Goal: Communication & Community: Answer question/provide support

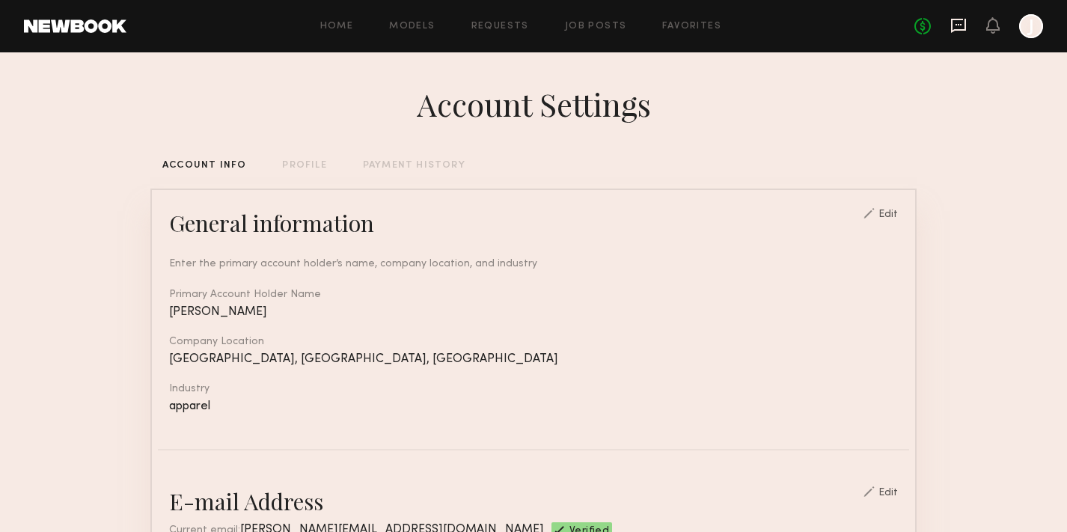
click at [965, 29] on icon at bounding box center [958, 26] width 15 height 14
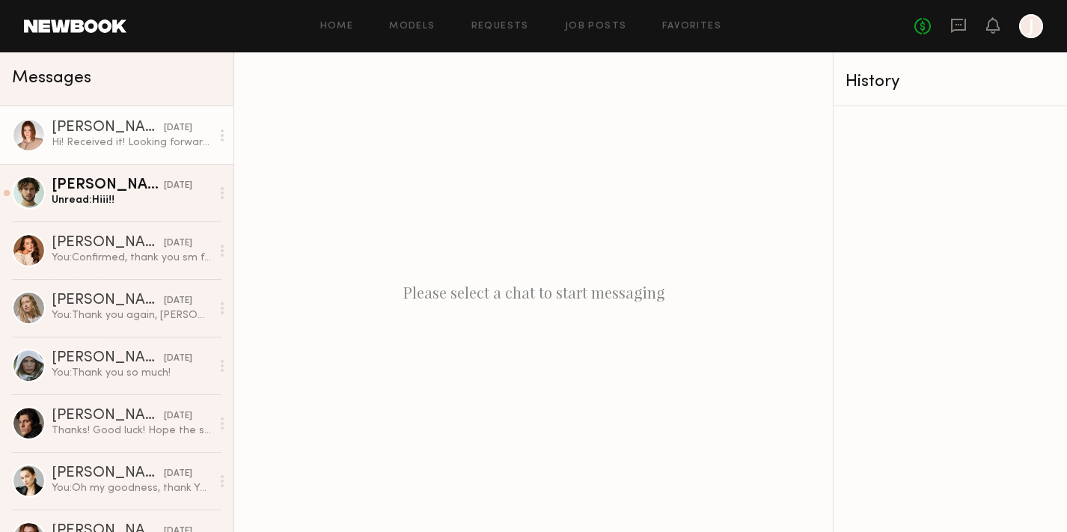
click at [183, 145] on div "Hi! Received it! Looking forward to tomorrow:)" at bounding box center [131, 142] width 159 height 14
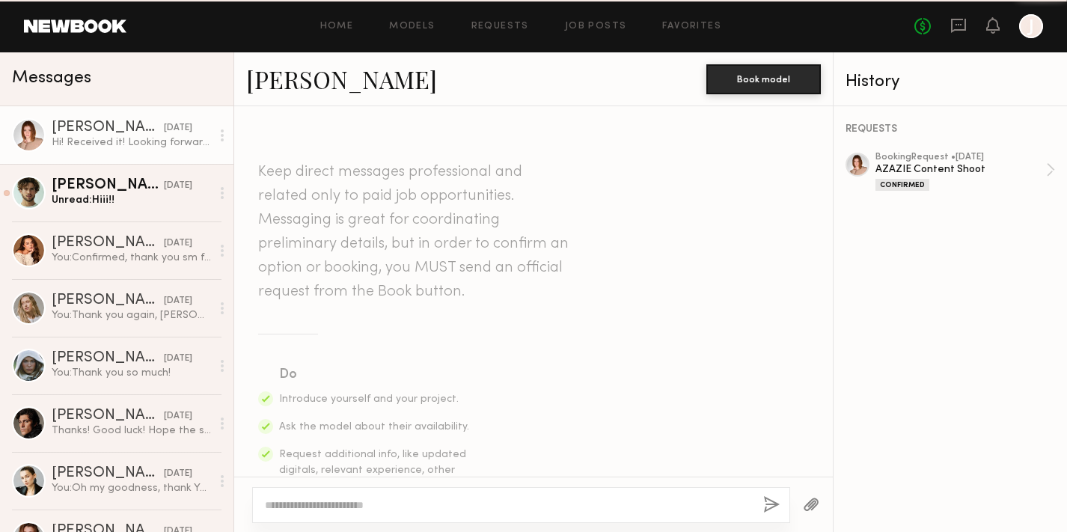
scroll to position [1762, 0]
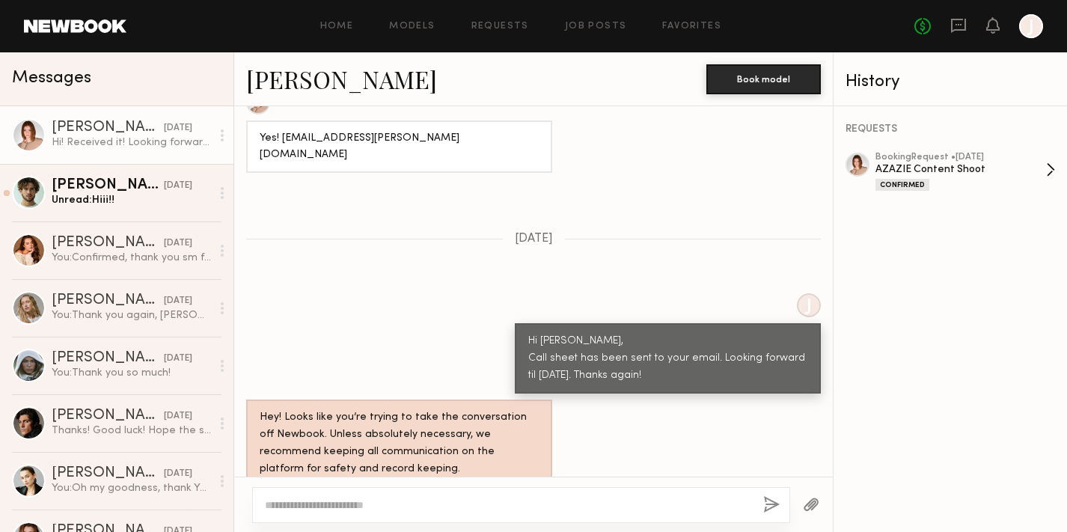
click at [964, 166] on div "AZAZIE Content Shoot" at bounding box center [960, 169] width 171 height 14
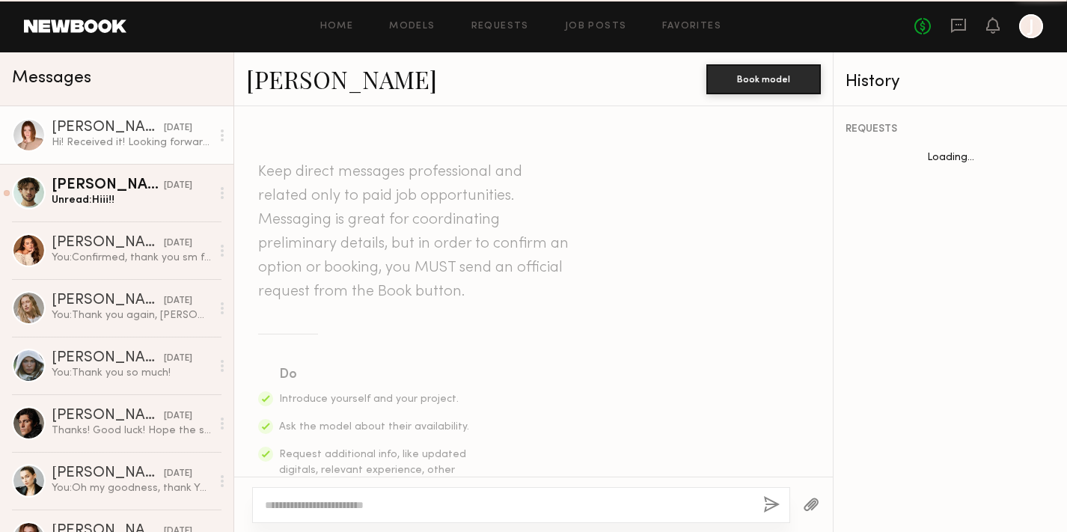
scroll to position [1762, 0]
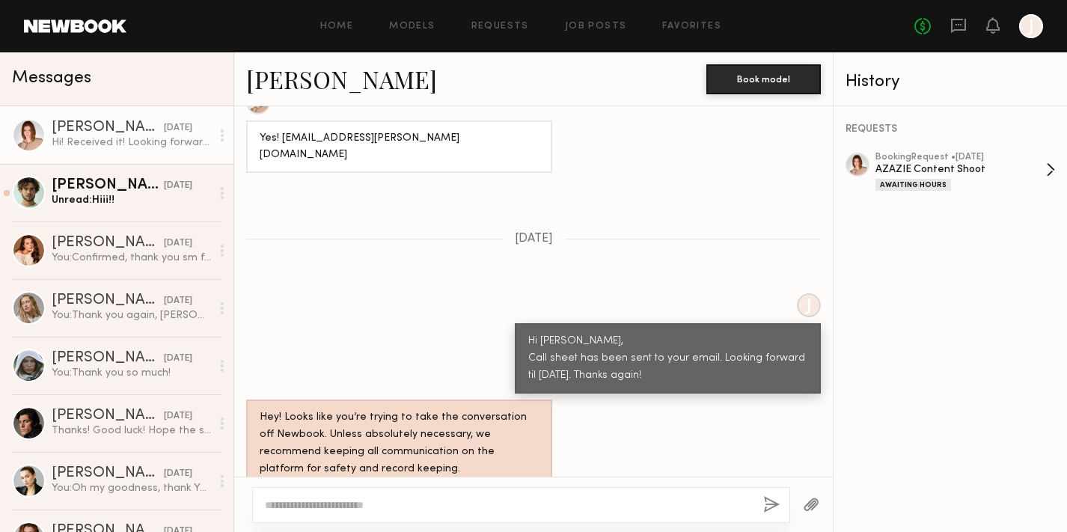
click at [1001, 162] on div "AZAZIE Content Shoot" at bounding box center [960, 169] width 171 height 14
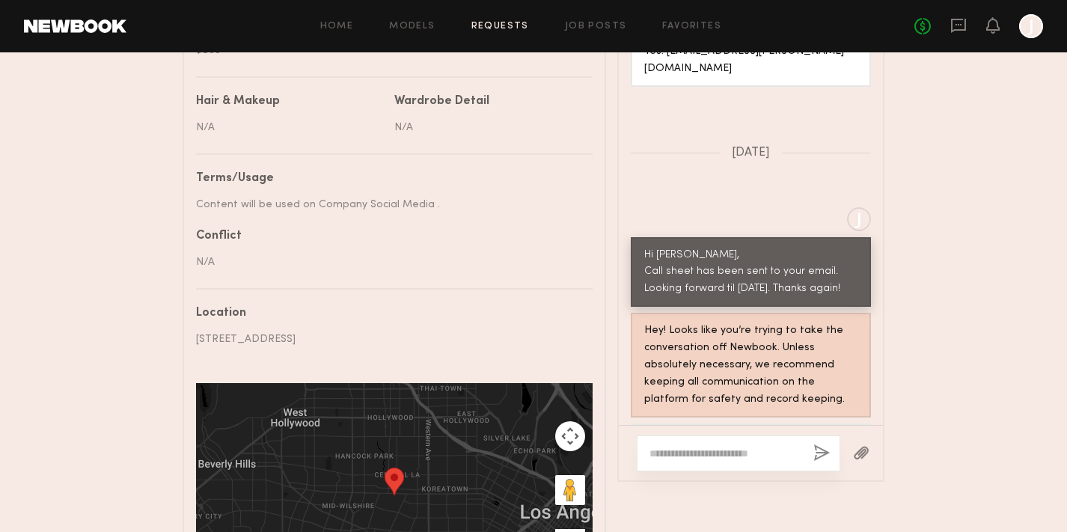
scroll to position [787, 0]
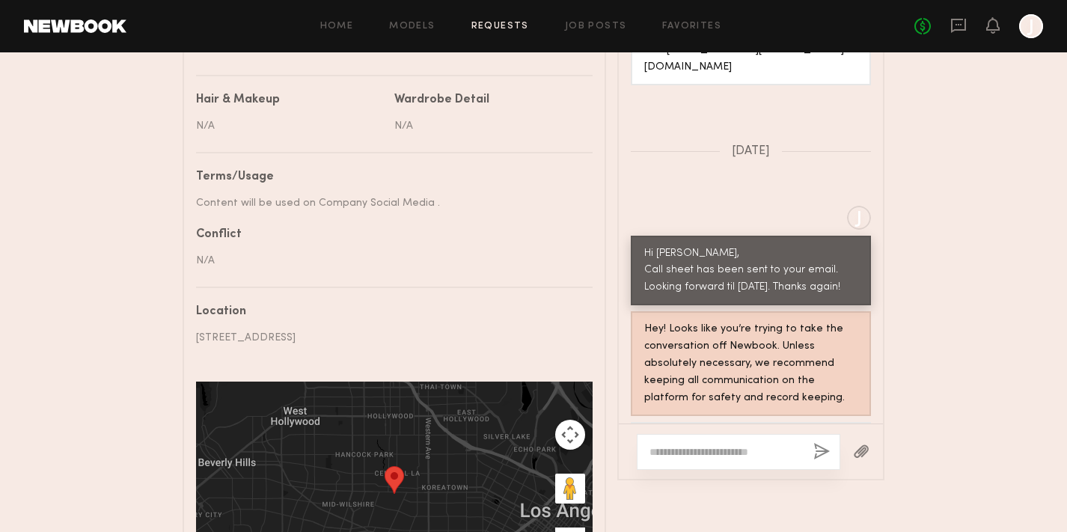
click at [700, 451] on div at bounding box center [739, 452] width 204 height 36
click at [705, 445] on textarea at bounding box center [725, 451] width 152 height 15
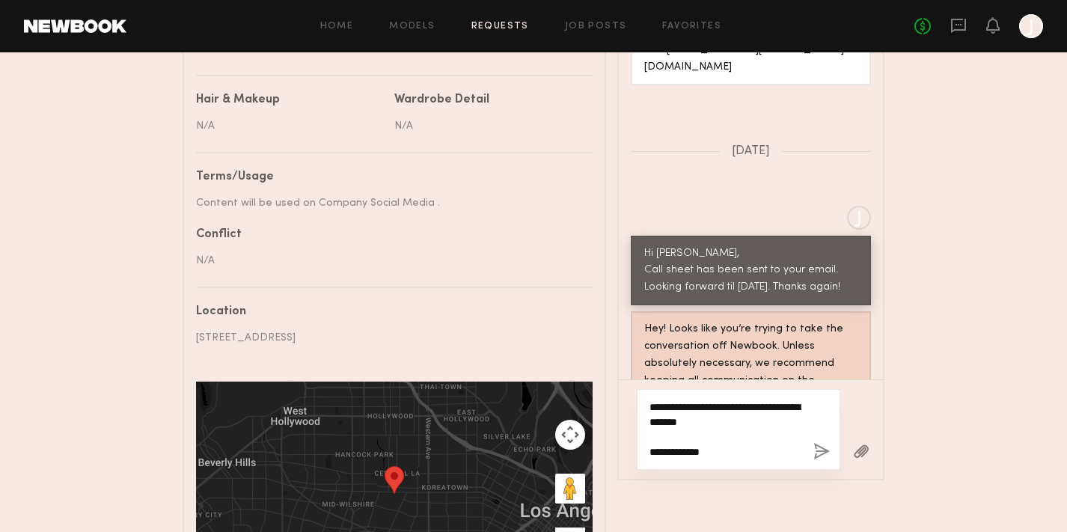
type textarea "**********"
click at [817, 449] on button "button" at bounding box center [821, 452] width 16 height 19
